Goal: Task Accomplishment & Management: Manage account settings

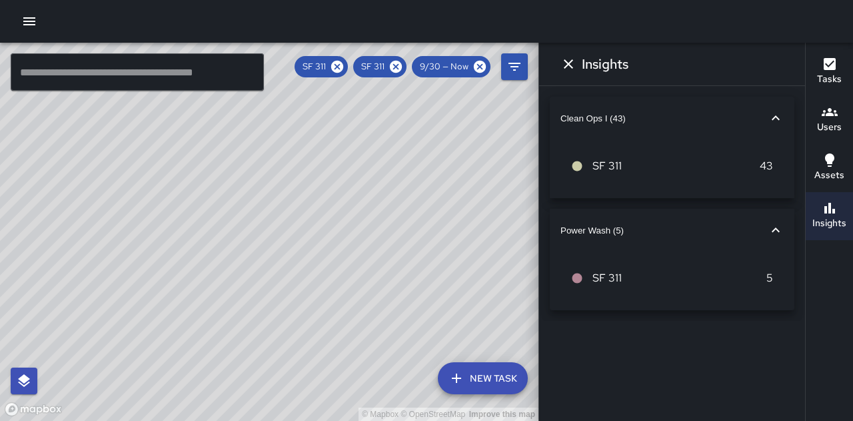
scroll to position [200, 0]
click at [464, 163] on div "© Mapbox © OpenStreetMap Improve this map" at bounding box center [269, 232] width 539 height 378
drag, startPoint x: 203, startPoint y: 251, endPoint x: 369, endPoint y: 266, distance: 166.0
click at [369, 266] on div "© Mapbox © OpenStreetMap Improve this map" at bounding box center [269, 232] width 539 height 378
drag, startPoint x: 87, startPoint y: 209, endPoint x: 173, endPoint y: 279, distance: 110.8
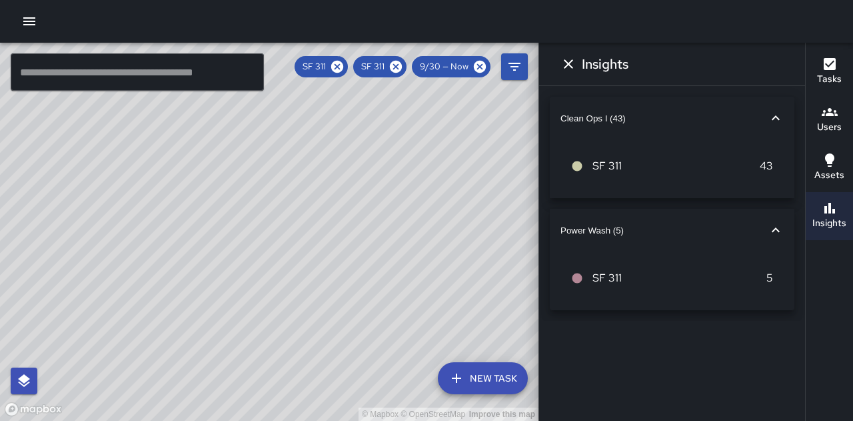
click at [173, 279] on div "© Mapbox © OpenStreetMap Improve this map" at bounding box center [269, 232] width 539 height 378
drag, startPoint x: 372, startPoint y: 283, endPoint x: 100, endPoint y: 224, distance: 278.4
click at [363, 278] on div "© Mapbox © OpenStreetMap Improve this map" at bounding box center [269, 232] width 539 height 378
drag, startPoint x: 93, startPoint y: 207, endPoint x: 522, endPoint y: 451, distance: 493.9
click at [522, 420] on html "© Mapbox © OpenStreetMap Improve this map ​ New Task SF 311 SF 311 9/30 — Now M…" at bounding box center [426, 210] width 853 height 421
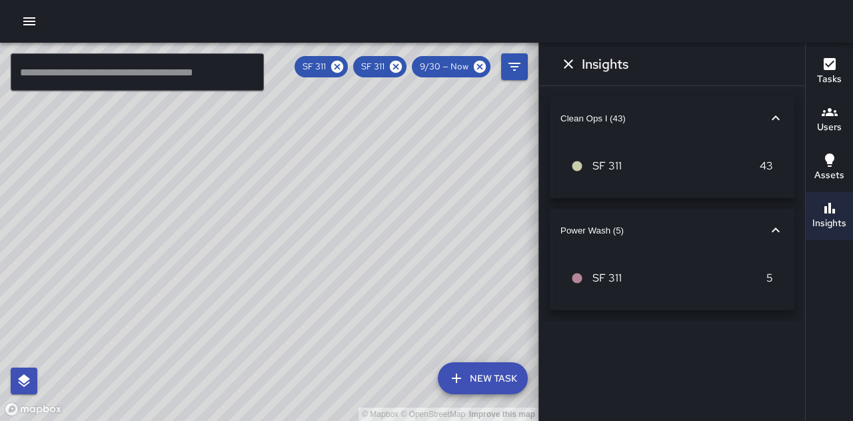
click at [838, 122] on h6 "Users" at bounding box center [829, 127] width 25 height 15
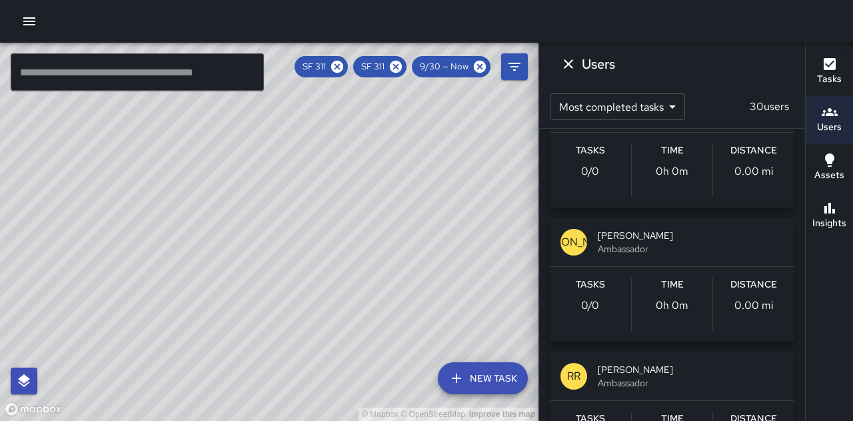
scroll to position [2334, 0]
click at [631, 235] on span "[PERSON_NAME]" at bounding box center [691, 235] width 186 height 13
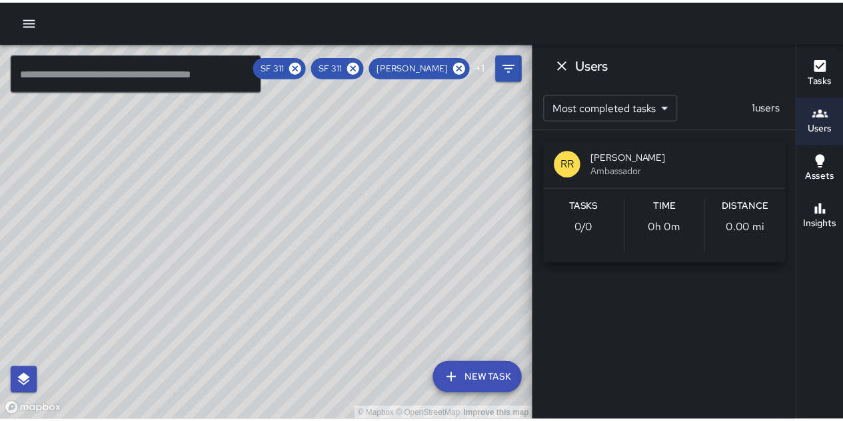
scroll to position [0, 0]
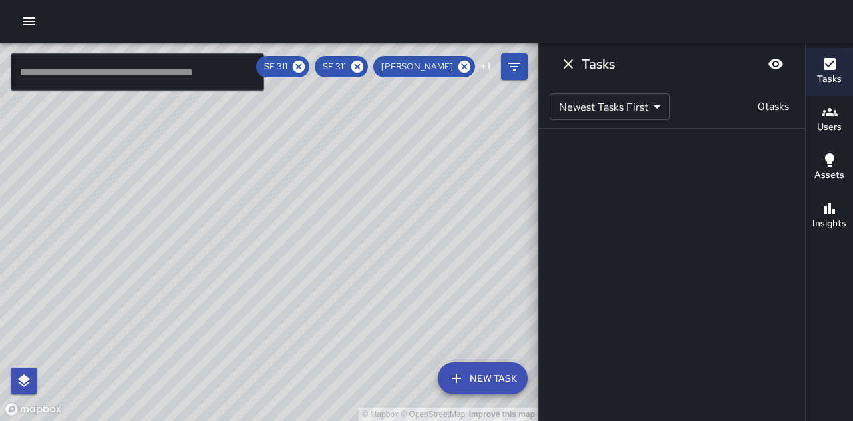
drag, startPoint x: 481, startPoint y: 307, endPoint x: 279, endPoint y: 188, distance: 234.9
click at [276, 171] on div "© Mapbox © OpenStreetMap Improve this map" at bounding box center [269, 232] width 539 height 378
drag, startPoint x: 410, startPoint y: 277, endPoint x: 327, endPoint y: 252, distance: 86.9
click at [327, 252] on div "© Mapbox © OpenStreetMap Improve this map" at bounding box center [269, 232] width 539 height 378
click at [469, 71] on icon at bounding box center [465, 67] width 12 height 12
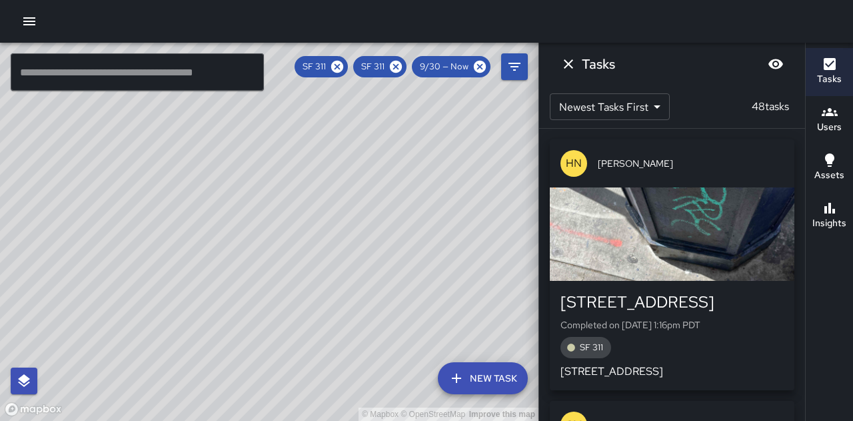
click at [28, 25] on icon "button" at bounding box center [29, 21] width 16 height 16
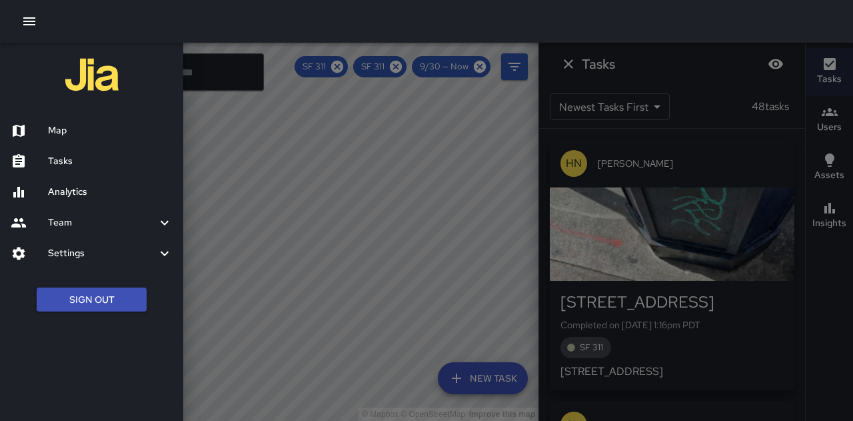
click at [57, 223] on h6 "Team" at bounding box center [102, 222] width 109 height 15
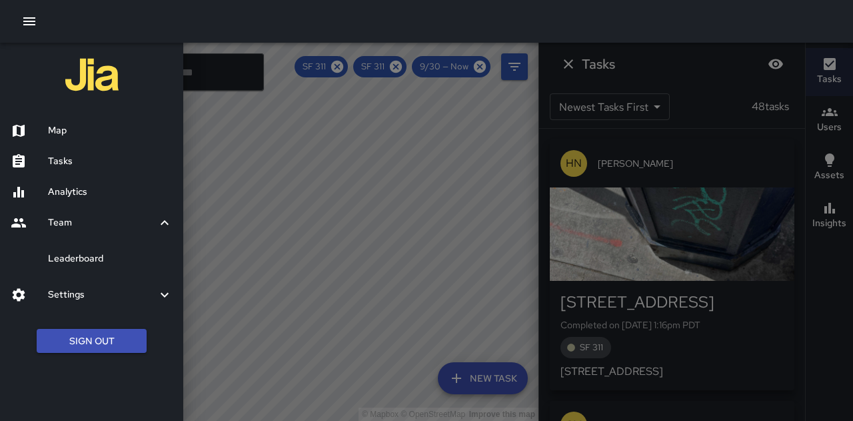
click at [95, 259] on h6 "Leaderboard" at bounding box center [110, 258] width 125 height 15
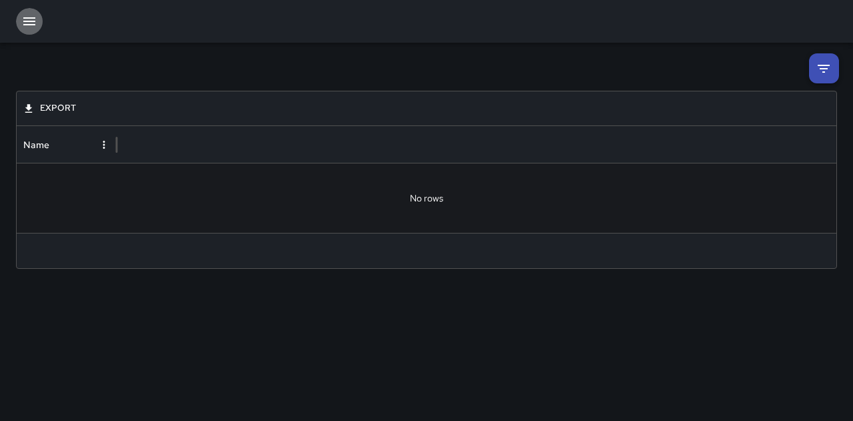
click at [31, 18] on icon "button" at bounding box center [29, 21] width 12 height 8
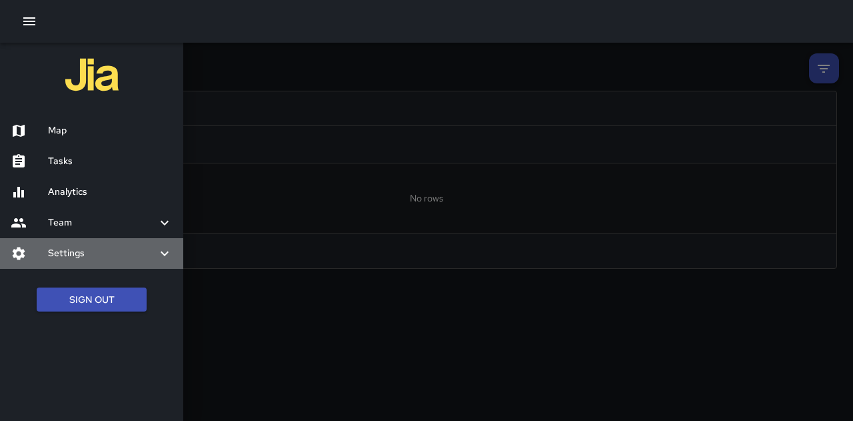
click at [155, 253] on h6 "Settings" at bounding box center [102, 253] width 109 height 15
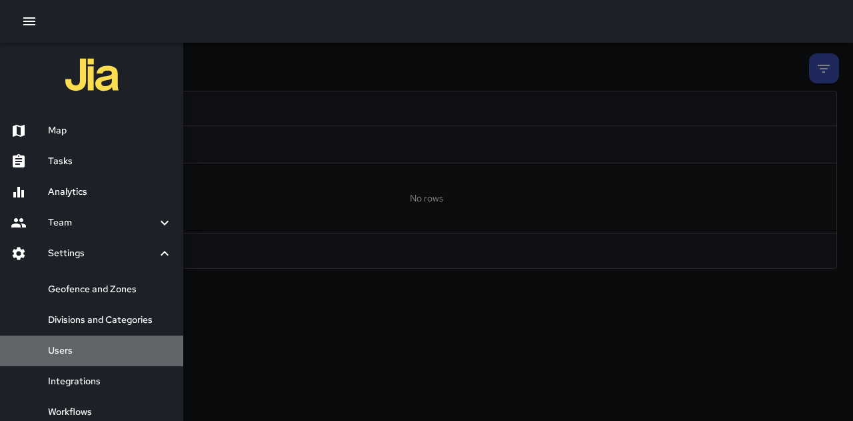
click at [59, 351] on h6 "Users" at bounding box center [110, 350] width 125 height 15
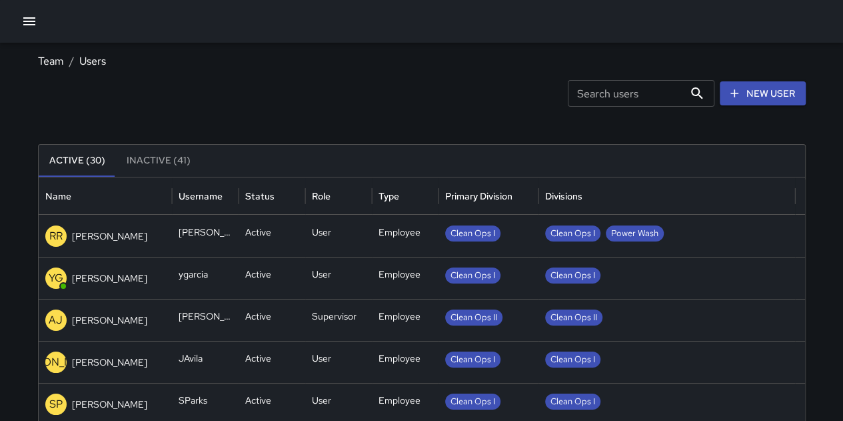
click at [57, 233] on p "RR" at bounding box center [55, 236] width 13 height 16
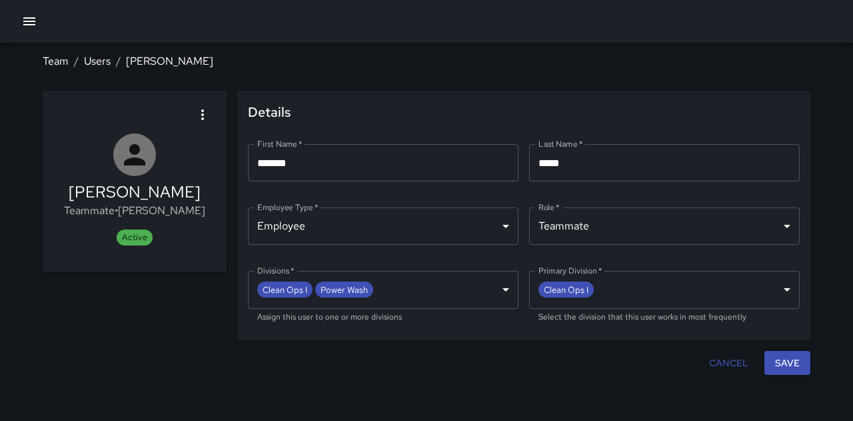
click at [509, 287] on body "**********" at bounding box center [426, 210] width 853 height 421
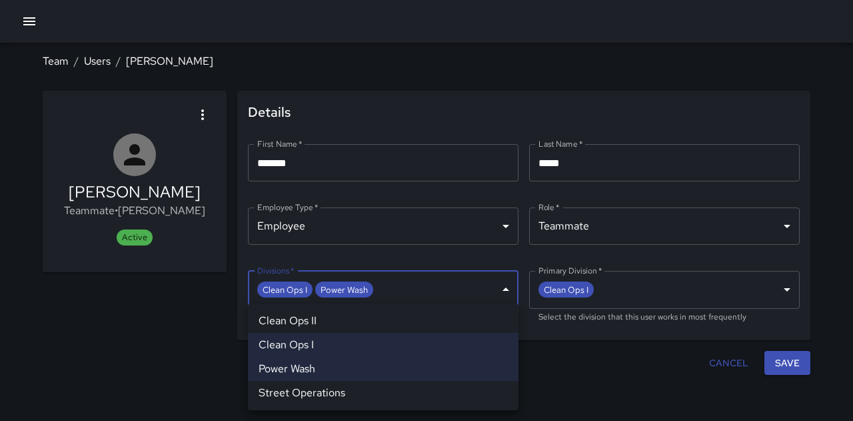
click at [305, 347] on li "Clean Ops I" at bounding box center [383, 345] width 271 height 24
type input "**********"
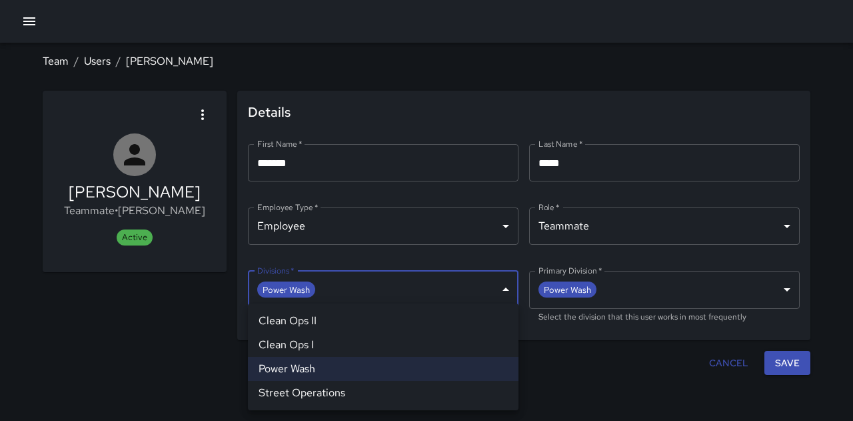
click at [777, 362] on div at bounding box center [426, 210] width 853 height 421
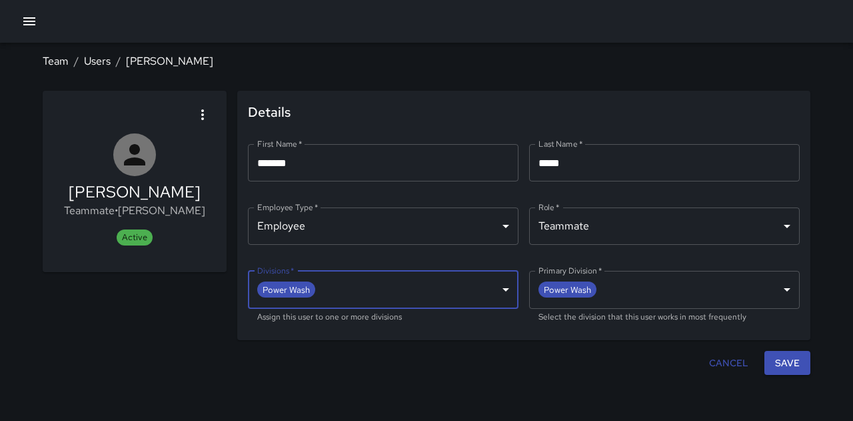
click at [777, 358] on button "Save" at bounding box center [788, 363] width 46 height 25
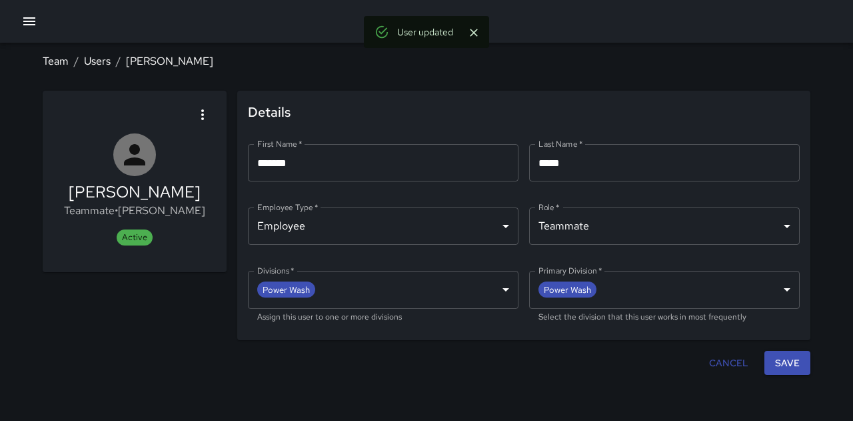
click at [31, 22] on icon "button" at bounding box center [29, 21] width 16 height 16
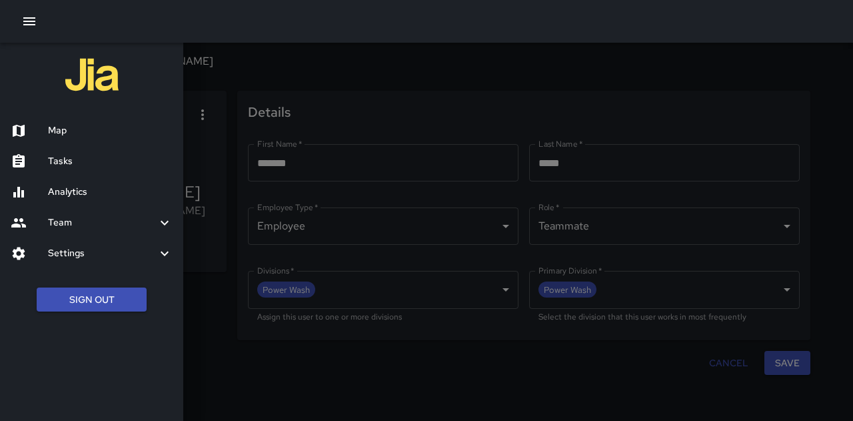
click at [79, 138] on div "Map" at bounding box center [91, 130] width 183 height 31
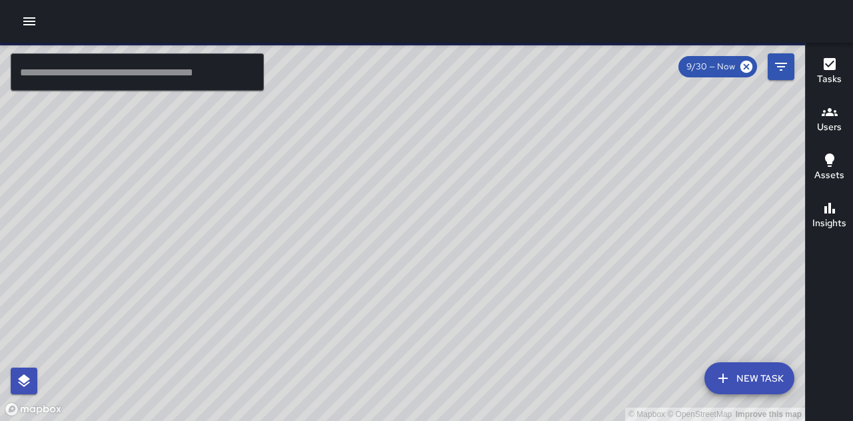
drag, startPoint x: 283, startPoint y: 223, endPoint x: 290, endPoint y: 293, distance: 70.3
click at [290, 293] on div "© Mapbox © OpenStreetMap Improve this map" at bounding box center [402, 232] width 805 height 378
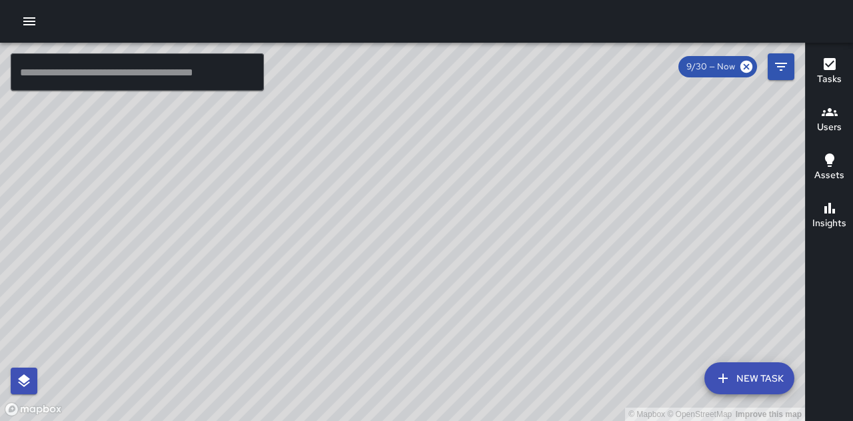
drag, startPoint x: 476, startPoint y: 281, endPoint x: 395, endPoint y: 200, distance: 115.0
click at [395, 201] on div "© Mapbox © OpenStreetMap Improve this map" at bounding box center [402, 232] width 805 height 378
drag, startPoint x: 708, startPoint y: 257, endPoint x: 672, endPoint y: 316, distance: 69.4
drag, startPoint x: 672, startPoint y: 316, endPoint x: 121, endPoint y: 289, distance: 551.4
click at [131, 309] on div "© Mapbox © OpenStreetMap Improve this map" at bounding box center [402, 232] width 805 height 378
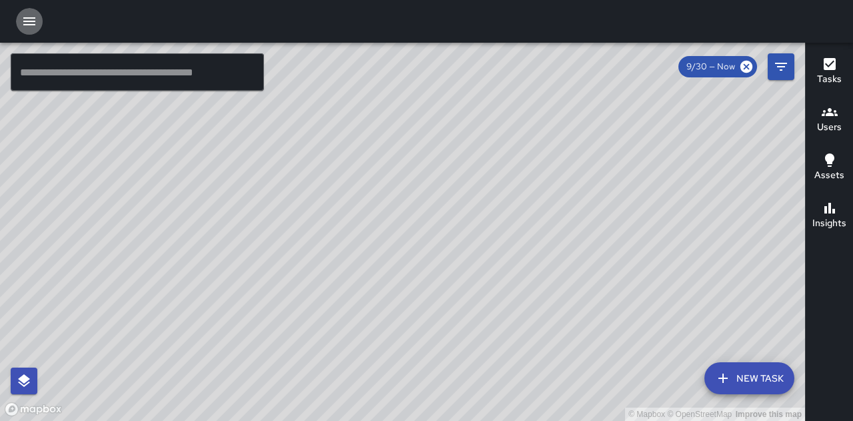
click at [28, 24] on icon "button" at bounding box center [29, 21] width 12 height 8
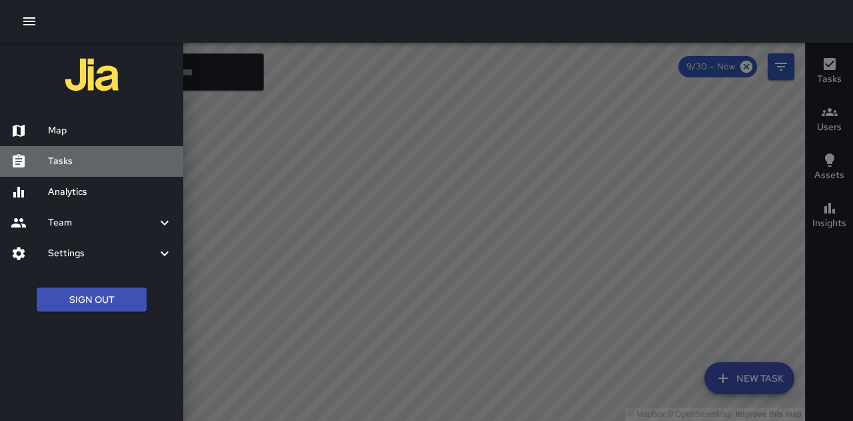
click at [65, 164] on h6 "Tasks" at bounding box center [110, 161] width 125 height 15
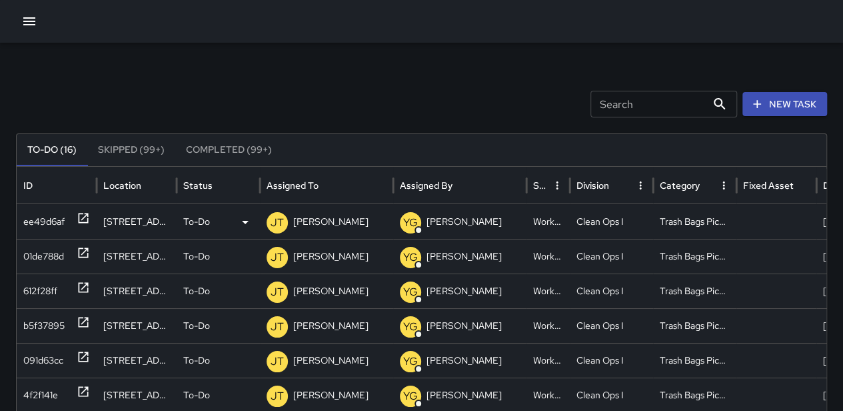
click at [193, 220] on p "To-Do" at bounding box center [196, 222] width 27 height 34
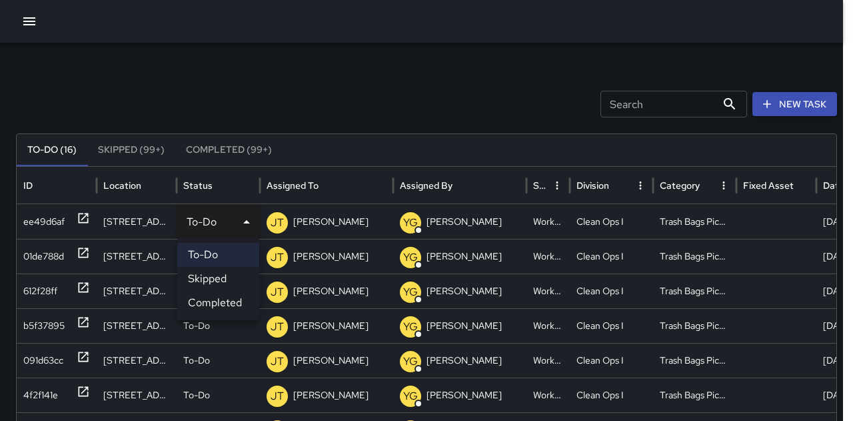
click at [238, 295] on li "Completed" at bounding box center [218, 303] width 82 height 24
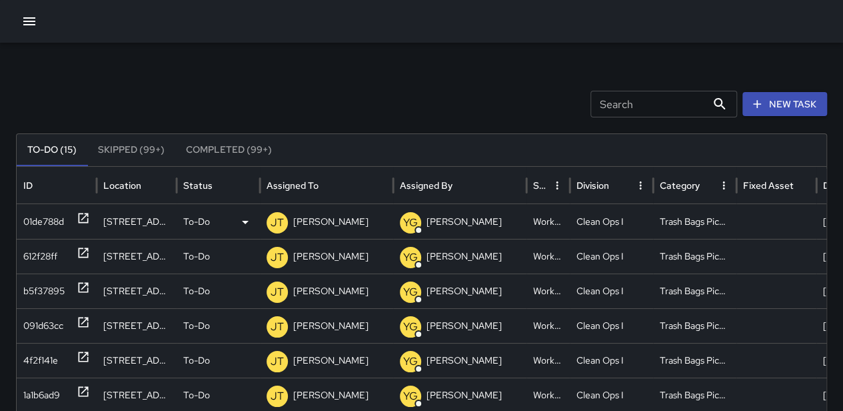
click at [215, 217] on div "To-Do" at bounding box center [218, 222] width 70 height 34
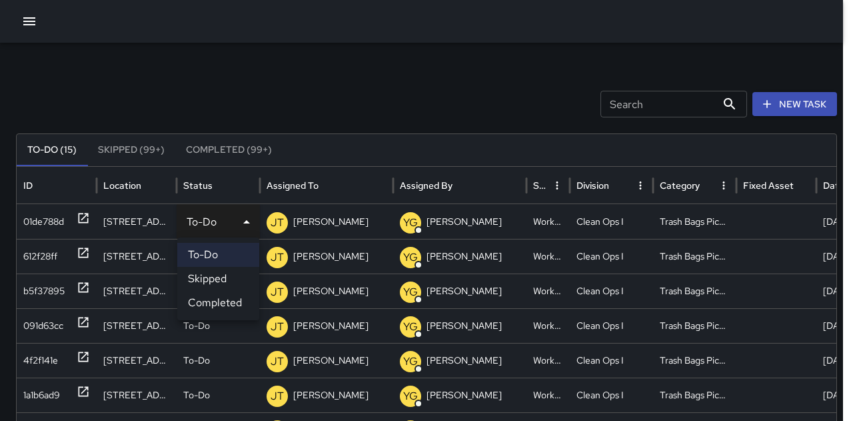
click at [223, 301] on li "Completed" at bounding box center [218, 303] width 82 height 24
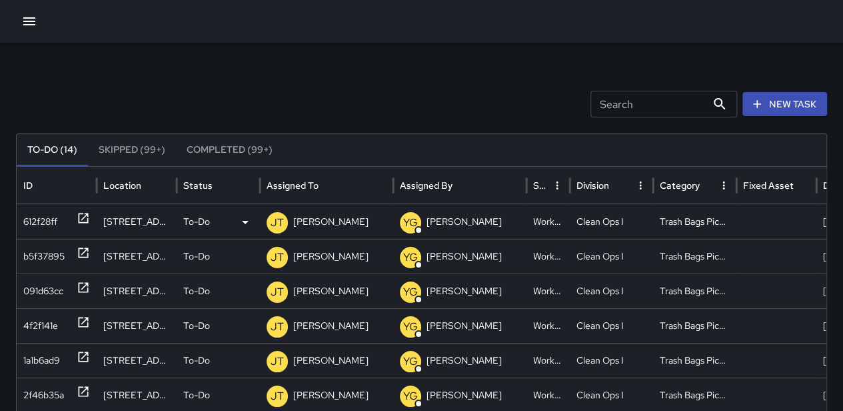
click at [205, 212] on p "To-Do" at bounding box center [196, 222] width 27 height 34
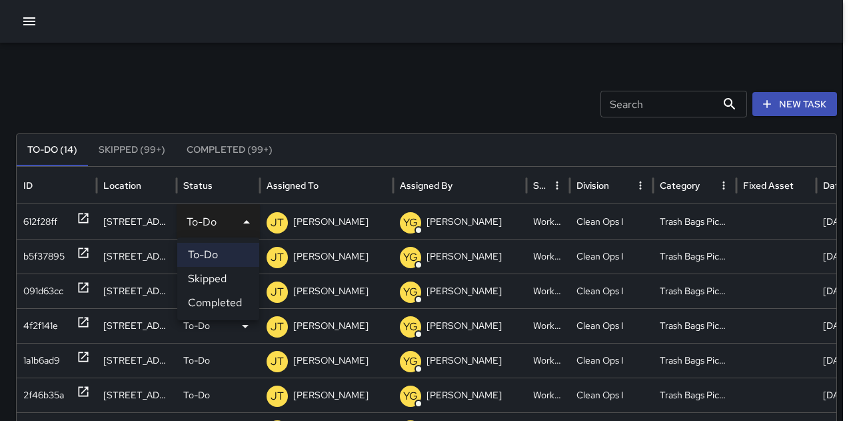
drag, startPoint x: 223, startPoint y: 299, endPoint x: 223, endPoint y: 286, distance: 13.3
click at [223, 300] on li "Completed" at bounding box center [218, 303] width 82 height 24
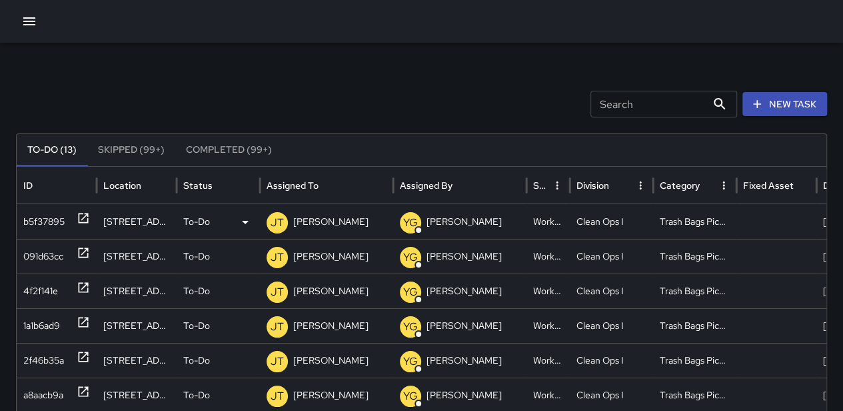
click at [216, 215] on div "To-Do" at bounding box center [218, 222] width 70 height 34
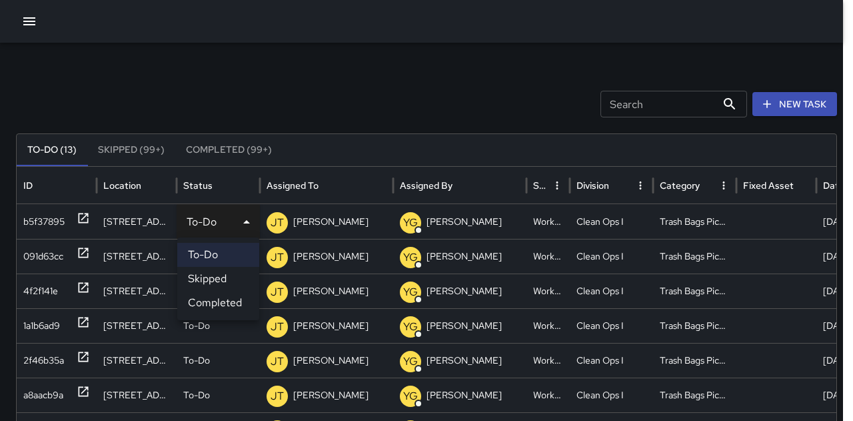
click at [221, 297] on li "Completed" at bounding box center [218, 303] width 82 height 24
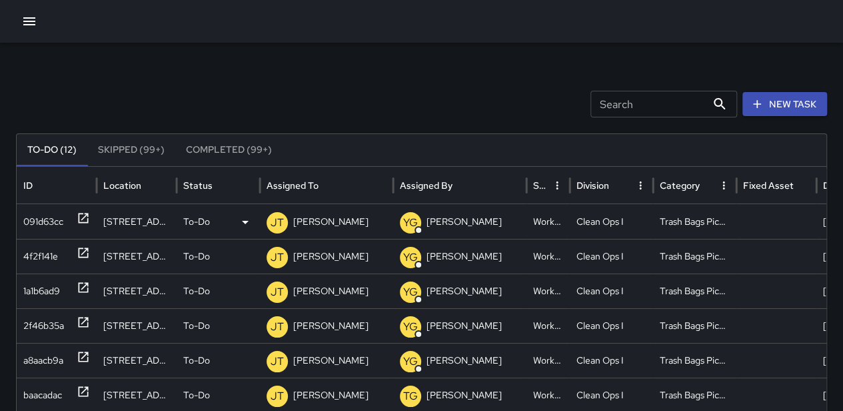
click at [210, 211] on div "To-Do" at bounding box center [218, 222] width 70 height 34
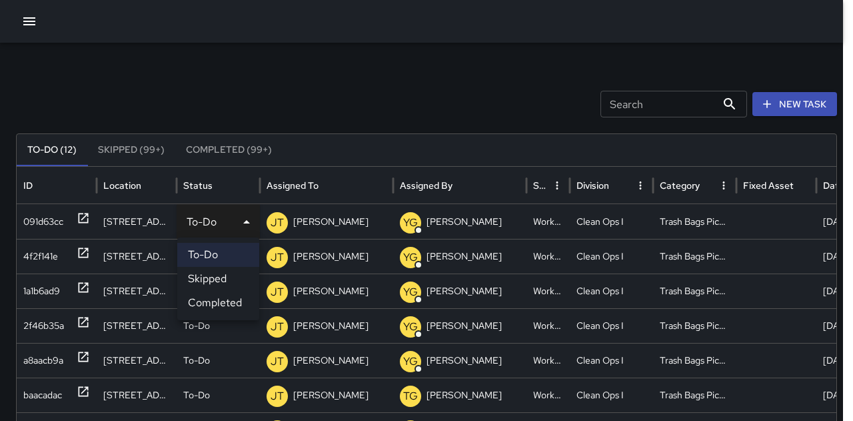
click at [236, 303] on li "Completed" at bounding box center [218, 303] width 82 height 24
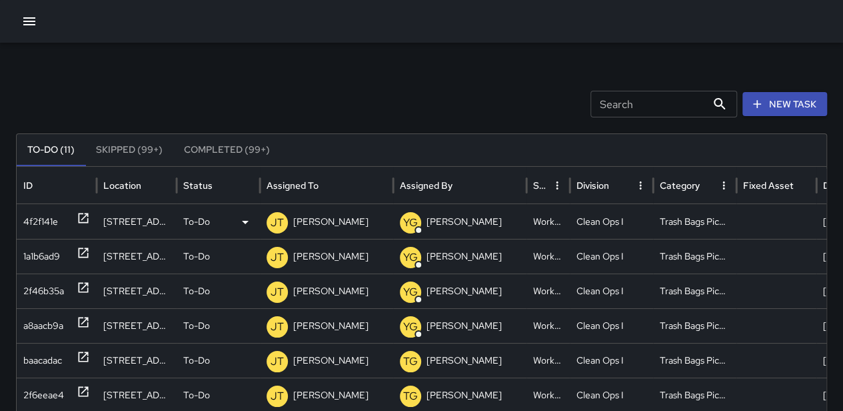
click at [204, 215] on p "To-Do" at bounding box center [196, 222] width 27 height 34
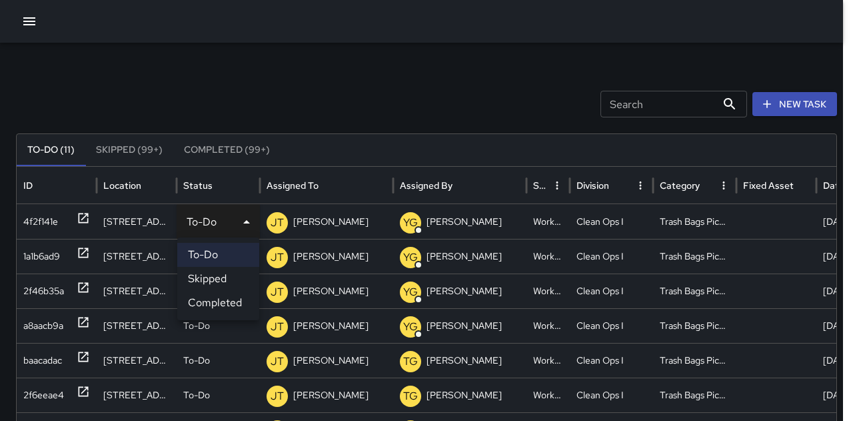
click at [209, 299] on li "Completed" at bounding box center [218, 303] width 82 height 24
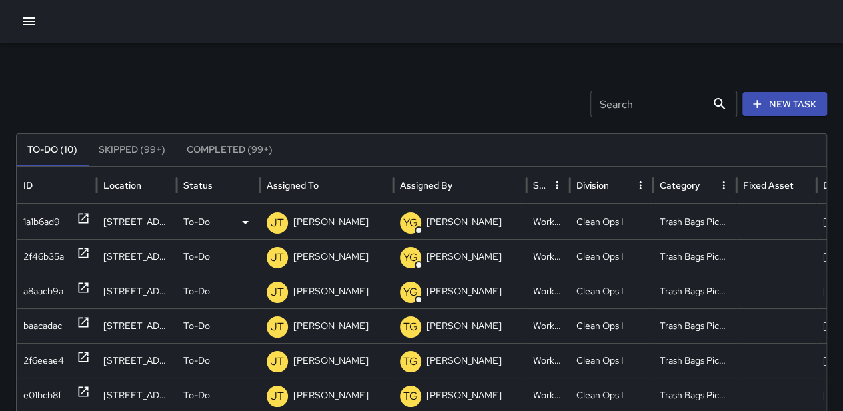
click at [202, 227] on p "To-Do" at bounding box center [196, 222] width 27 height 34
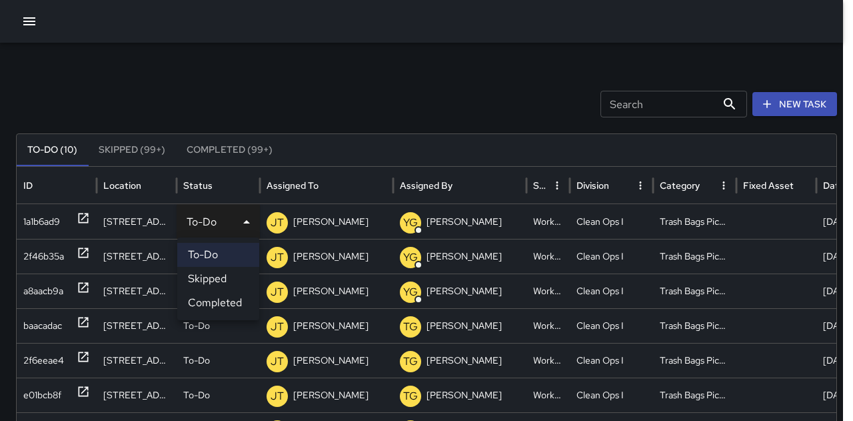
click at [209, 303] on li "Completed" at bounding box center [218, 303] width 82 height 24
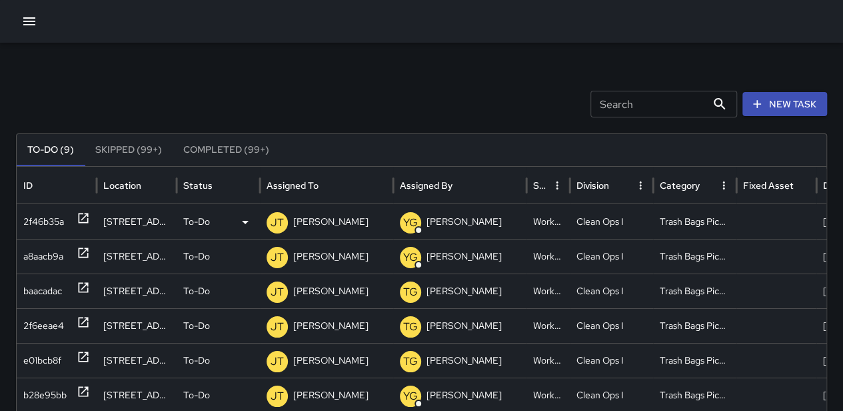
click at [208, 215] on p "To-Do" at bounding box center [196, 222] width 27 height 34
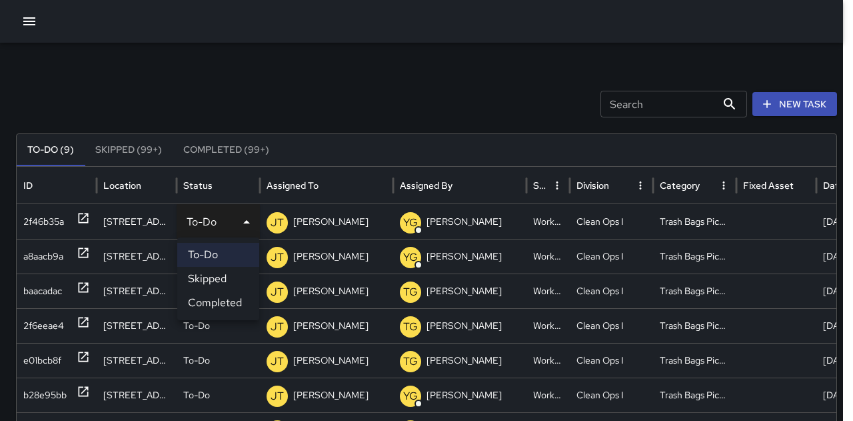
click at [220, 300] on li "Completed" at bounding box center [218, 303] width 82 height 24
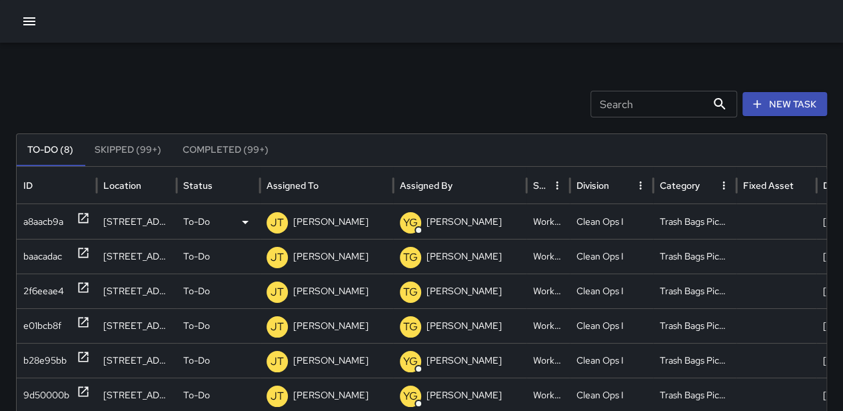
click at [204, 217] on p "To-Do" at bounding box center [196, 222] width 27 height 34
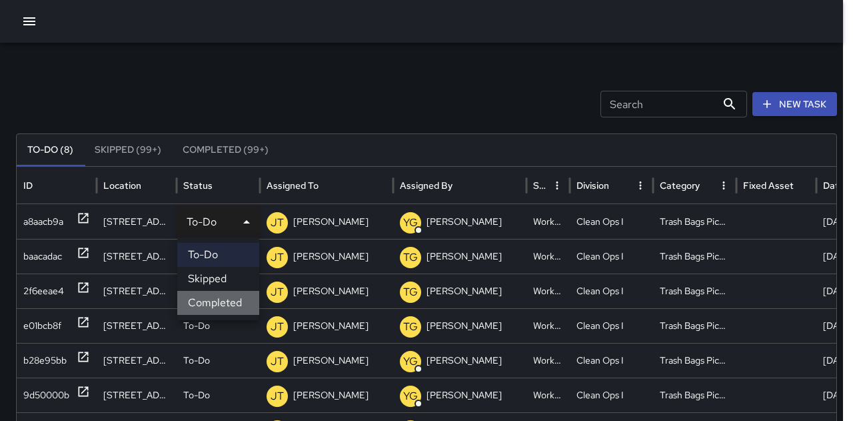
click at [211, 299] on li "Completed" at bounding box center [218, 303] width 82 height 24
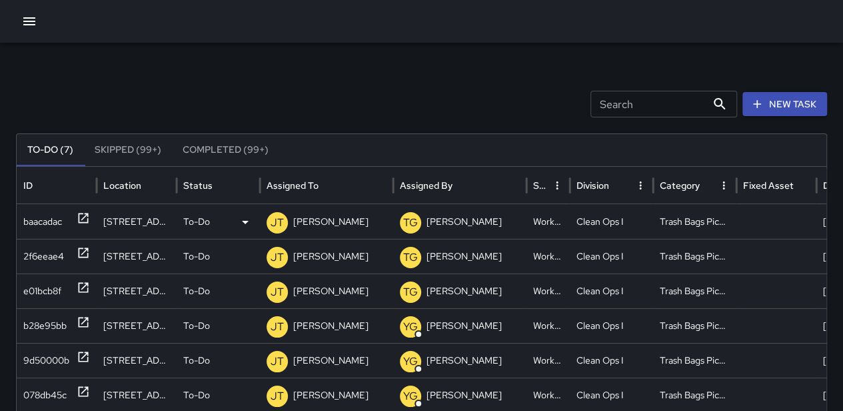
click at [204, 219] on p "To-Do" at bounding box center [196, 222] width 27 height 34
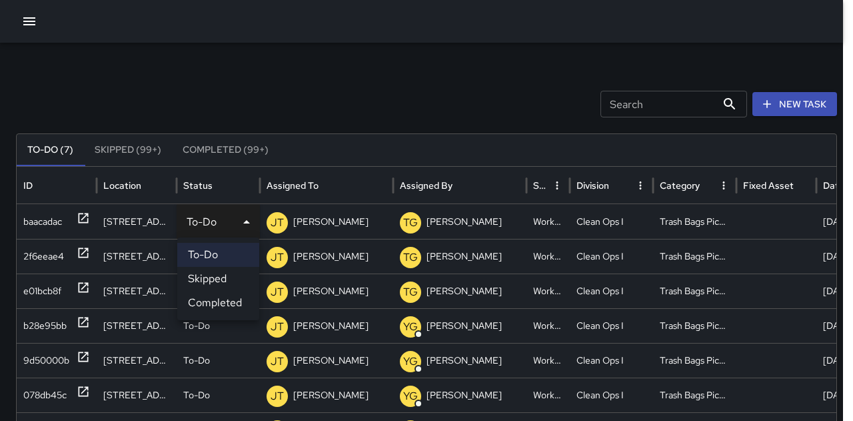
click at [219, 298] on li "Completed" at bounding box center [218, 303] width 82 height 24
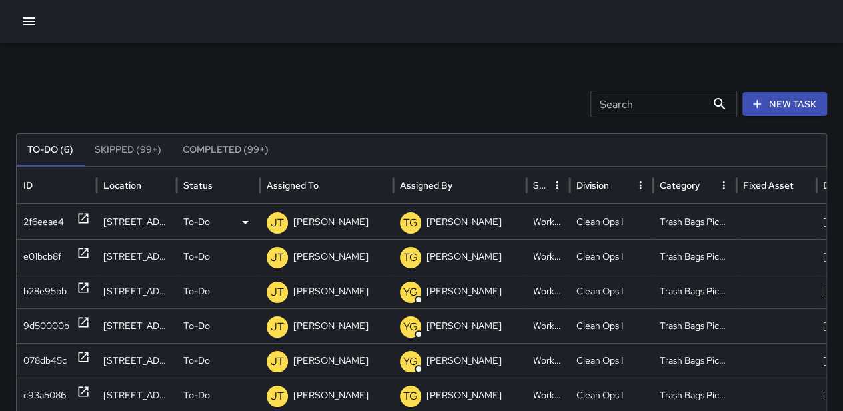
click at [211, 223] on div "To-Do" at bounding box center [218, 222] width 70 height 34
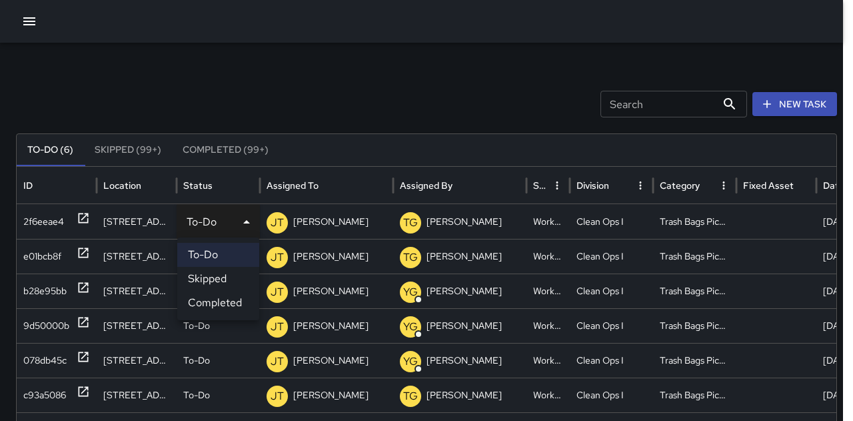
click at [217, 299] on li "Completed" at bounding box center [218, 303] width 82 height 24
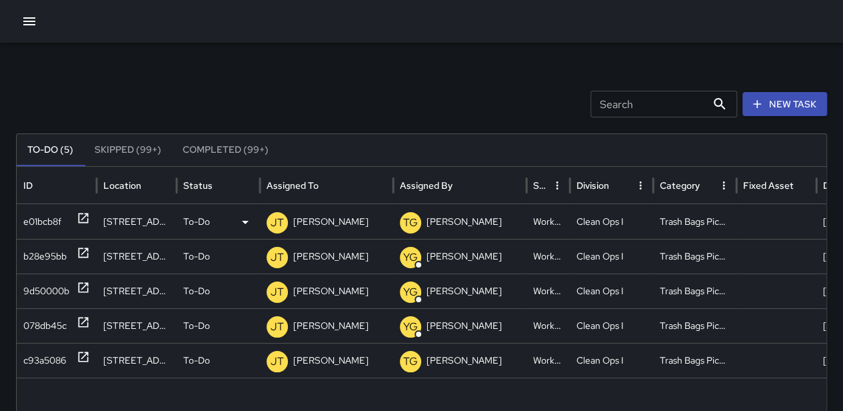
click at [214, 213] on div "To-Do" at bounding box center [218, 222] width 70 height 34
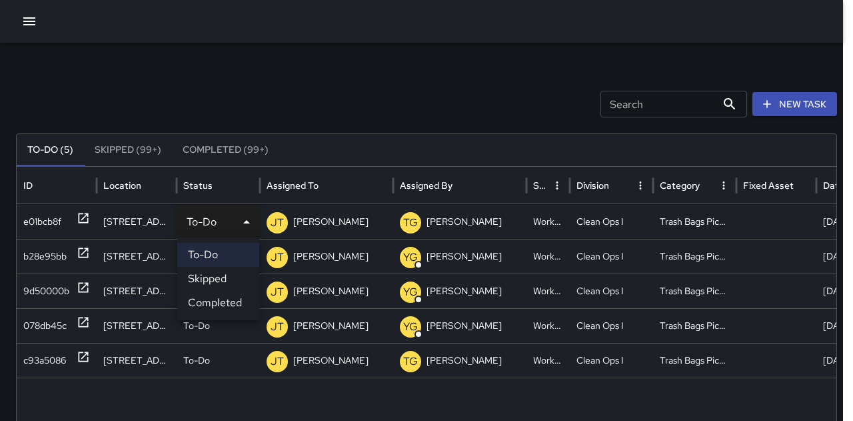
click at [223, 297] on li "Completed" at bounding box center [218, 303] width 82 height 24
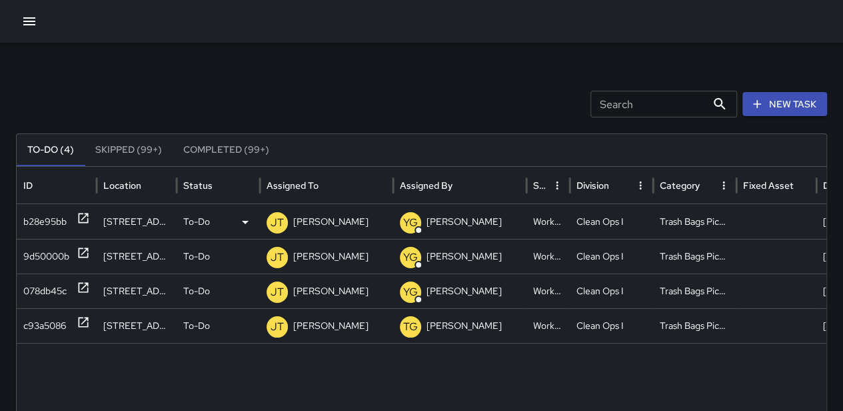
click at [203, 216] on p "To-Do" at bounding box center [196, 222] width 27 height 34
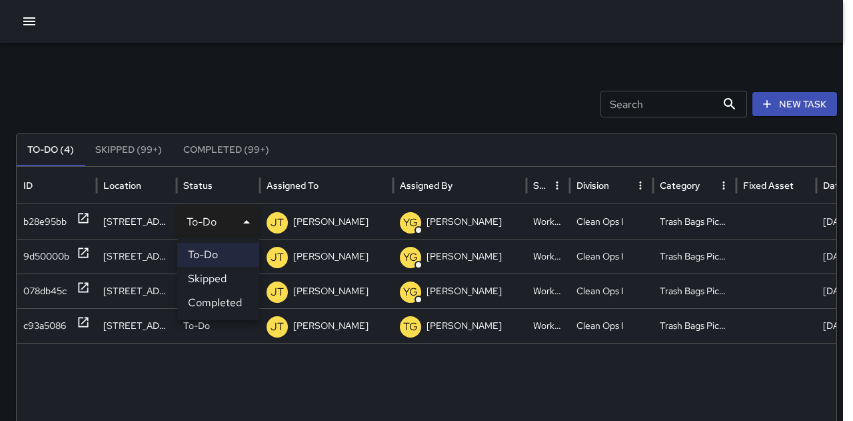
click at [213, 299] on li "Completed" at bounding box center [218, 303] width 82 height 24
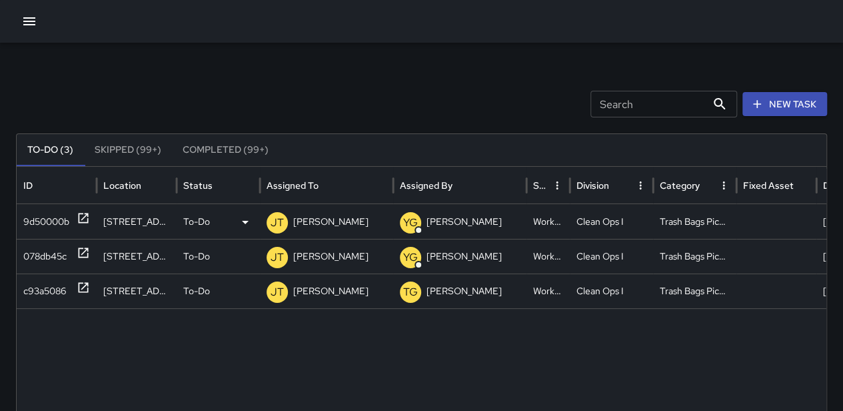
click at [210, 231] on div "To-Do" at bounding box center [218, 222] width 70 height 34
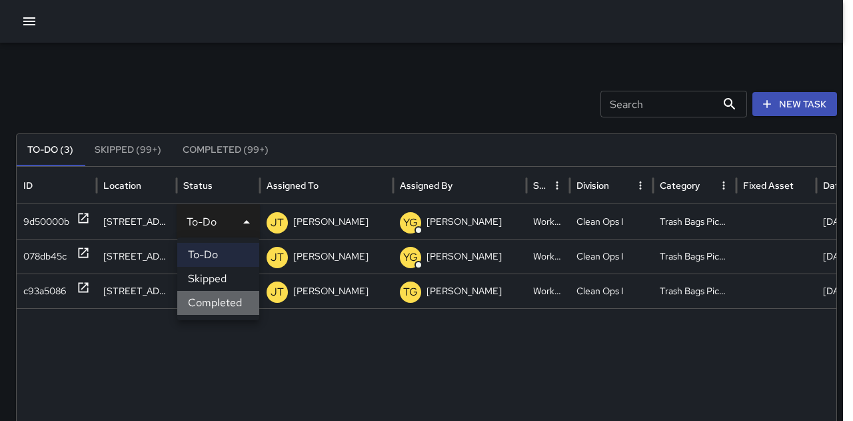
click at [215, 298] on li "Completed" at bounding box center [218, 303] width 82 height 24
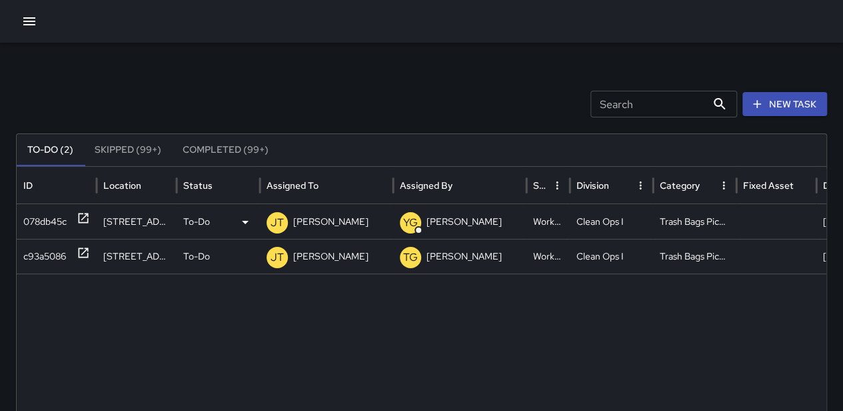
click at [207, 218] on p "To-Do" at bounding box center [196, 222] width 27 height 34
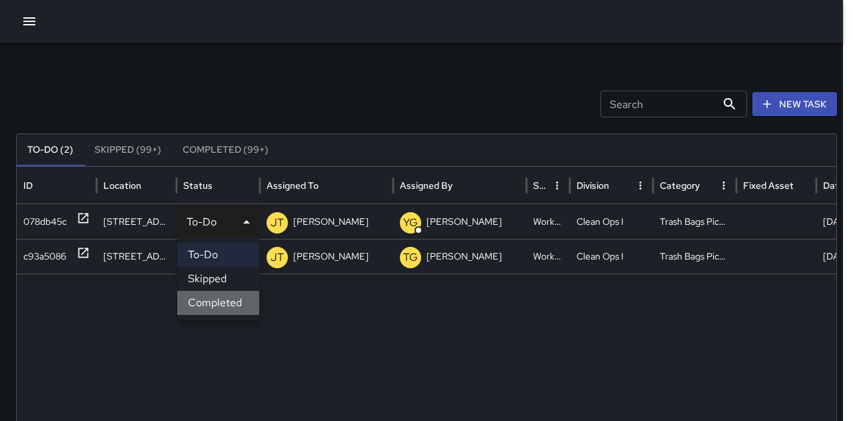
drag, startPoint x: 212, startPoint y: 296, endPoint x: 211, endPoint y: 257, distance: 38.7
click at [212, 294] on li "Completed" at bounding box center [218, 303] width 82 height 24
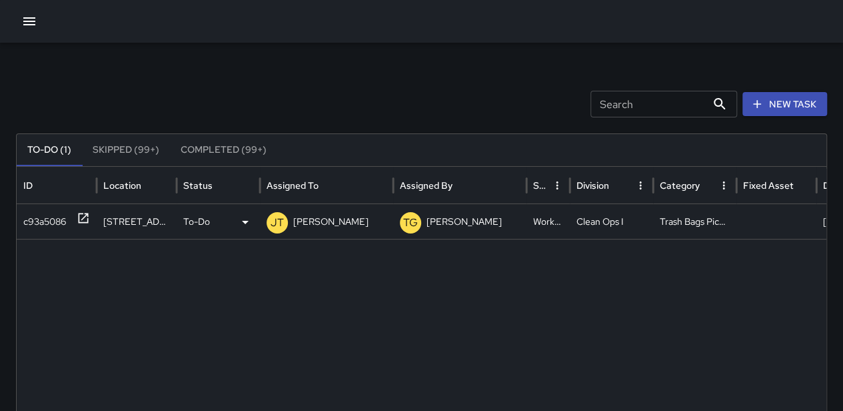
click at [211, 229] on div "To-Do" at bounding box center [218, 222] width 70 height 34
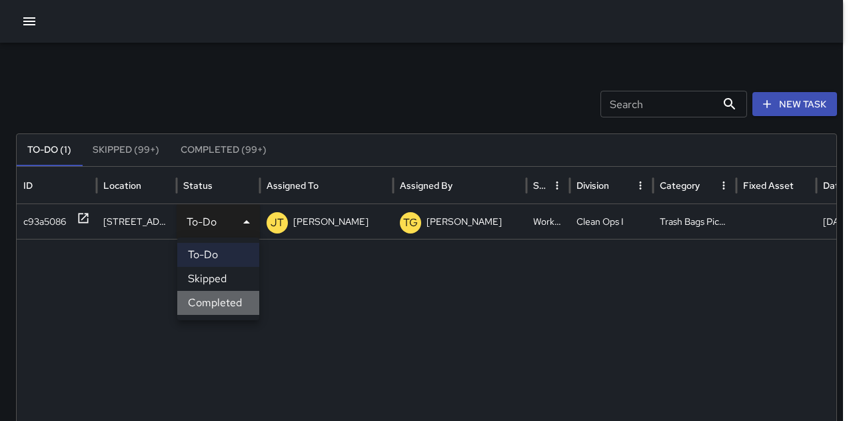
click at [211, 297] on li "Completed" at bounding box center [218, 303] width 82 height 24
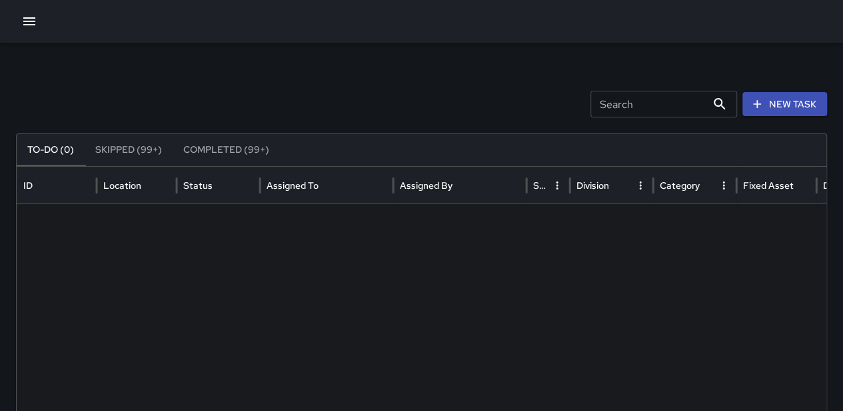
click at [34, 22] on icon "button" at bounding box center [29, 21] width 16 height 16
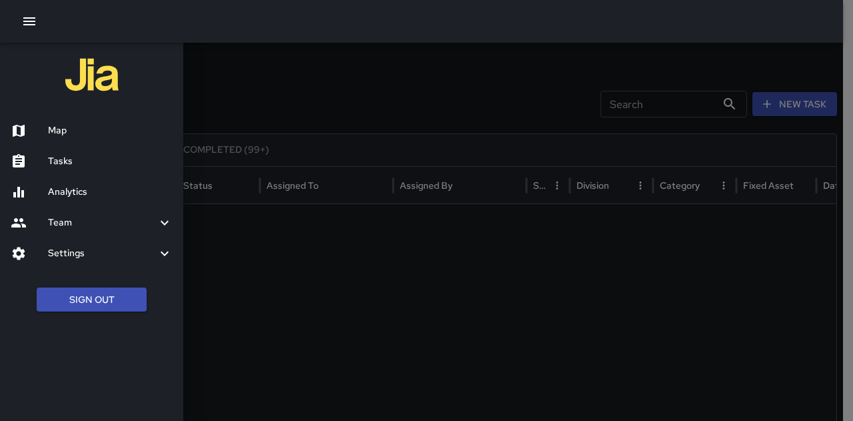
click at [69, 127] on h6 "Map" at bounding box center [110, 130] width 125 height 15
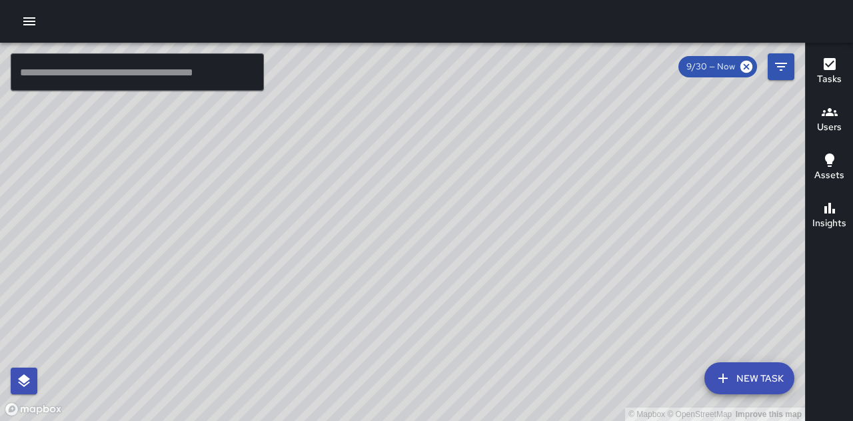
drag, startPoint x: 459, startPoint y: 379, endPoint x: 416, endPoint y: 305, distance: 86.0
click at [416, 305] on div "© Mapbox © OpenStreetMap Improve this map" at bounding box center [402, 232] width 805 height 378
drag, startPoint x: 680, startPoint y: 267, endPoint x: 483, endPoint y: -11, distance: 340.6
drag, startPoint x: 483, startPoint y: -11, endPoint x: 278, endPoint y: 218, distance: 307.4
click at [278, 218] on div "© Mapbox © OpenStreetMap Improve this map" at bounding box center [402, 232] width 805 height 378
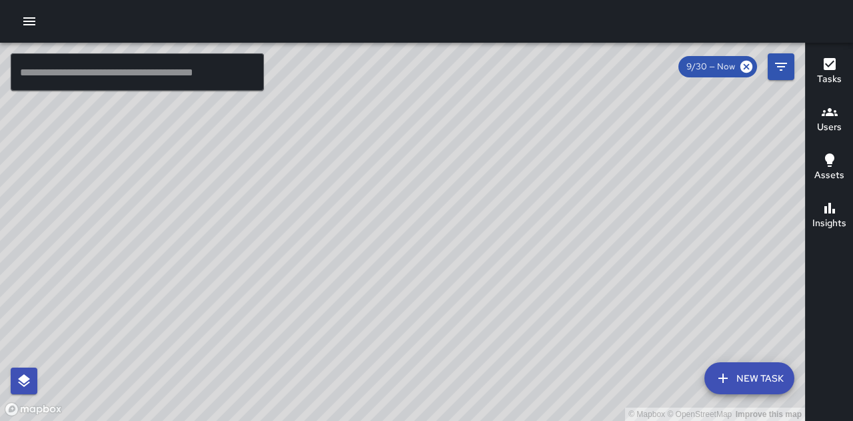
drag, startPoint x: 517, startPoint y: 262, endPoint x: 443, endPoint y: 263, distance: 74.7
click at [443, 263] on div "© Mapbox © OpenStreetMap Improve this map" at bounding box center [402, 232] width 805 height 378
click at [788, 66] on icon "Filters" at bounding box center [781, 67] width 16 height 16
